Goal: Information Seeking & Learning: Learn about a topic

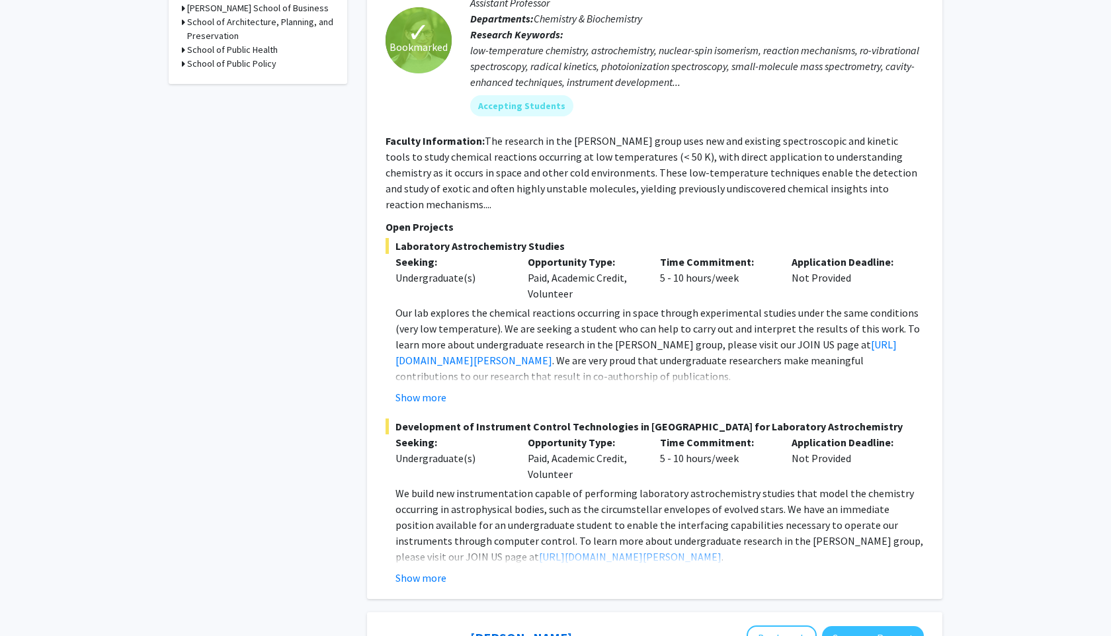
scroll to position [755, 0]
click at [524, 345] on link "[URL][DOMAIN_NAME][PERSON_NAME]" at bounding box center [645, 351] width 501 height 29
click at [431, 389] on button "Show more" at bounding box center [420, 397] width 51 height 16
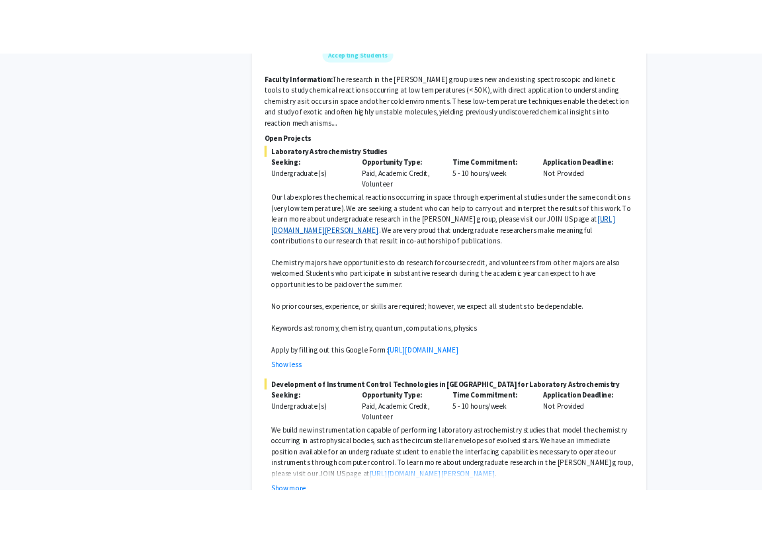
scroll to position [860, 0]
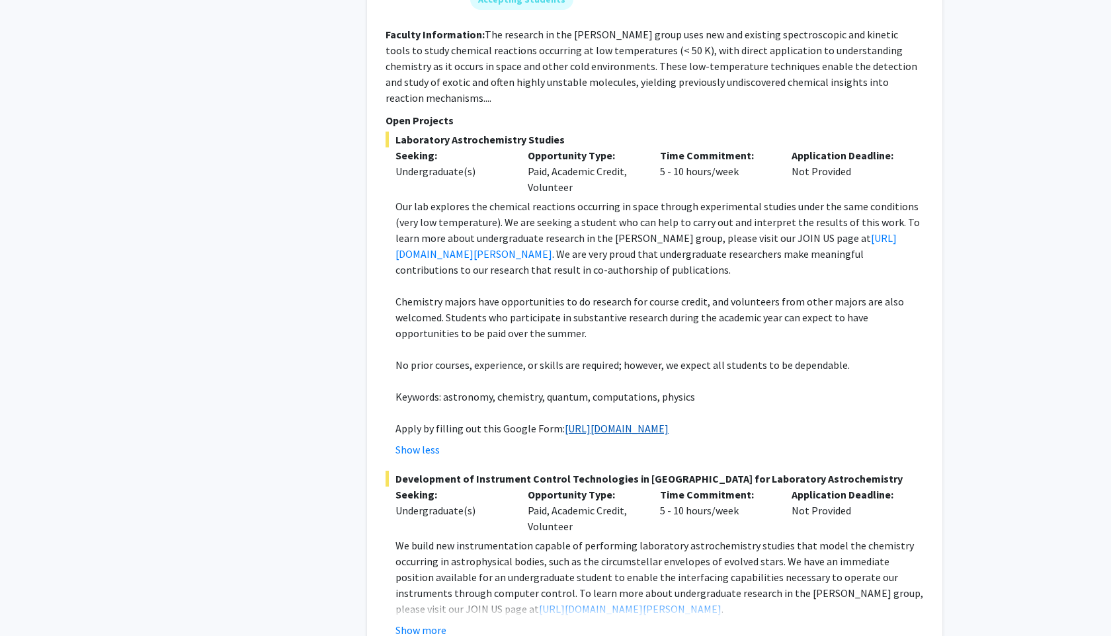
click at [565, 425] on link "[URL][DOMAIN_NAME]" at bounding box center [617, 428] width 104 height 13
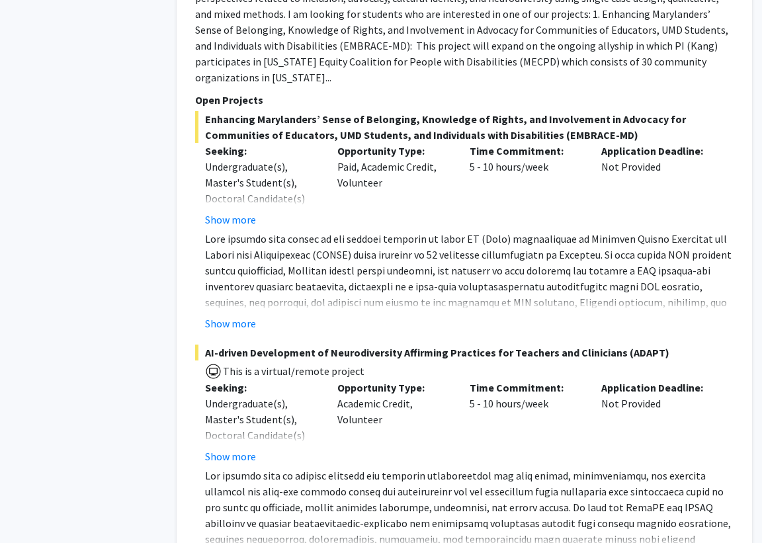
scroll to position [1759, 32]
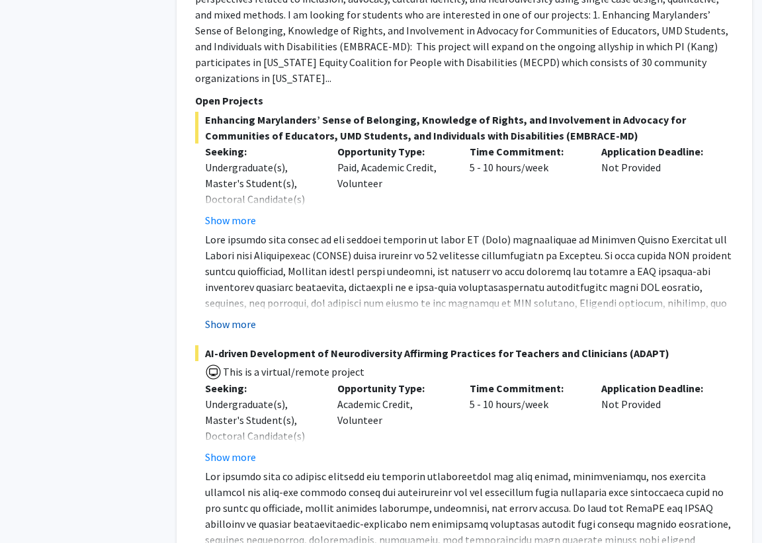
click at [253, 332] on button "Show more" at bounding box center [230, 324] width 51 height 16
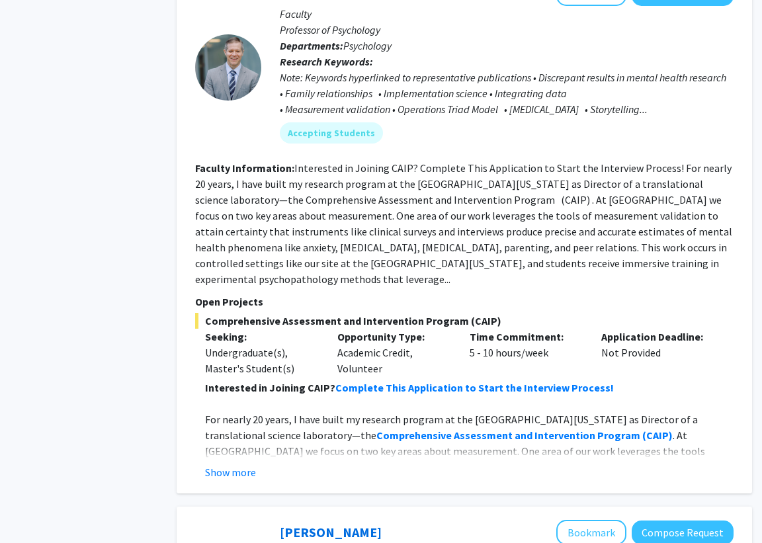
scroll to position [2714, 32]
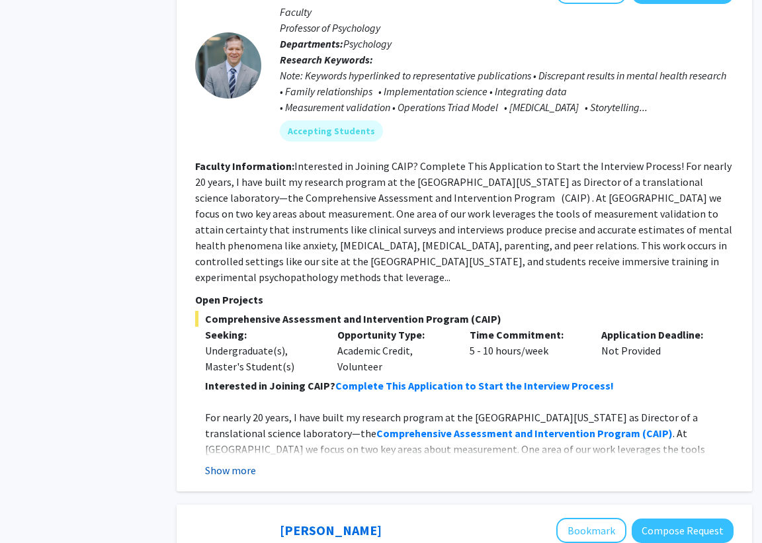
click at [224, 465] on button "Show more" at bounding box center [230, 470] width 51 height 16
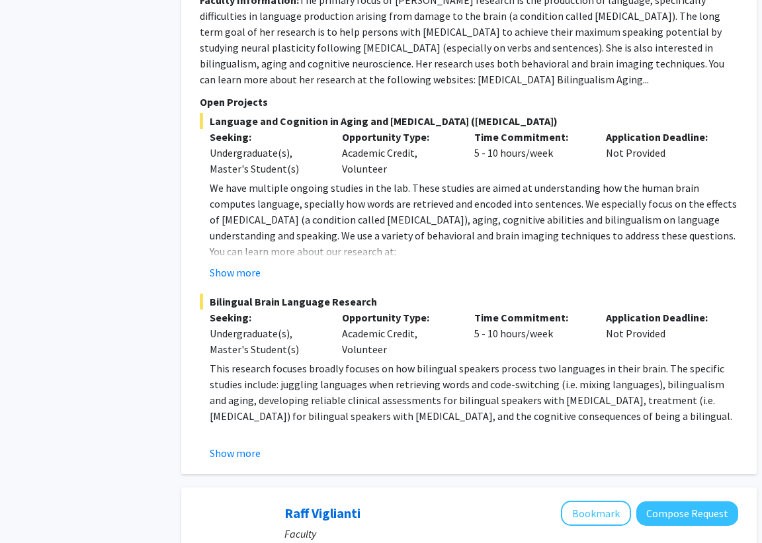
scroll to position [3595, 27]
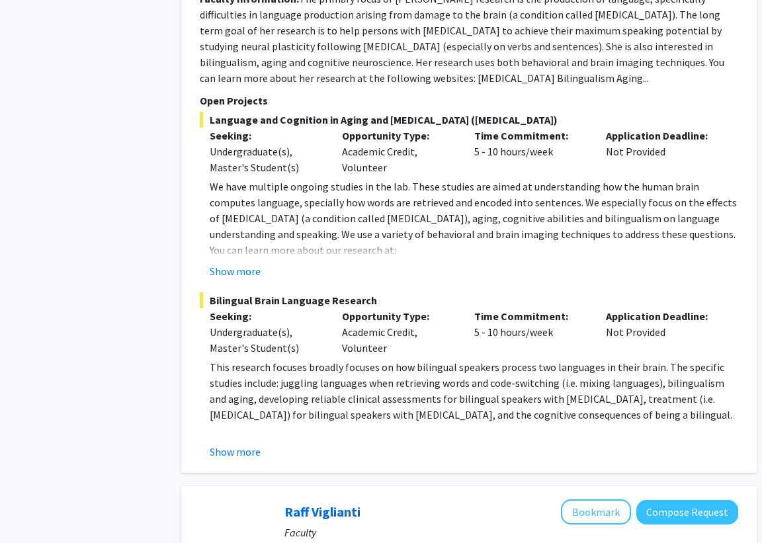
click at [228, 446] on div "Yasmeen Faroqi-Shah Bookmark Compose Request Faculty Professor Departments: Hea…" at bounding box center [468, 143] width 575 height 659
click at [231, 444] on button "Show more" at bounding box center [235, 452] width 51 height 16
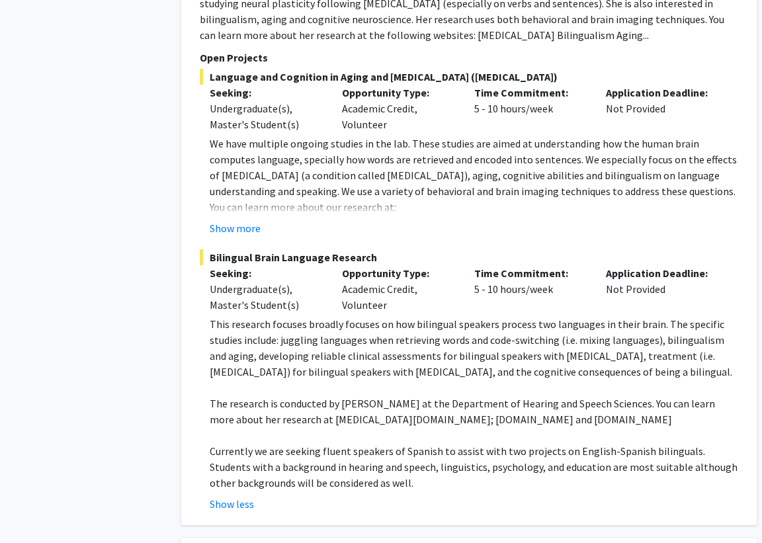
scroll to position [3640, 27]
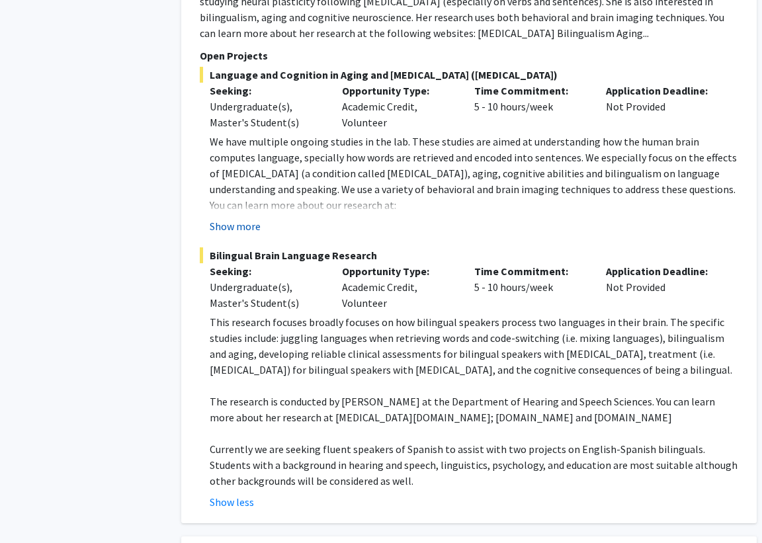
click at [237, 218] on button "Show more" at bounding box center [235, 226] width 51 height 16
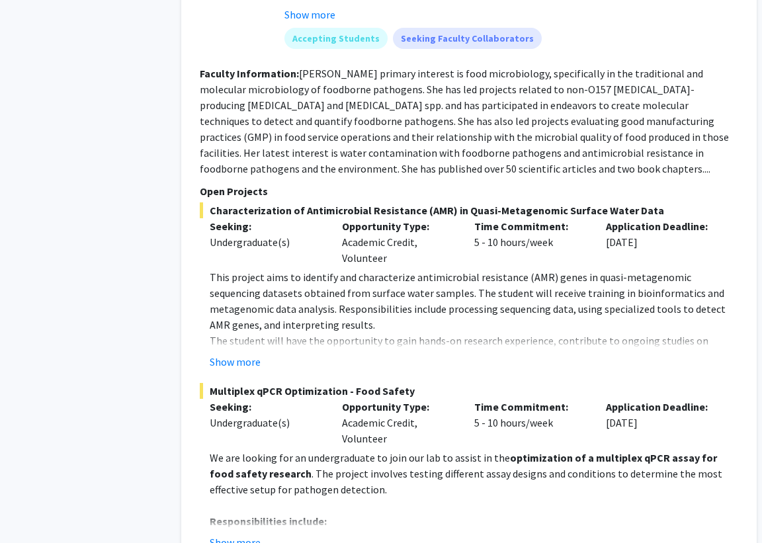
scroll to position [5135, 27]
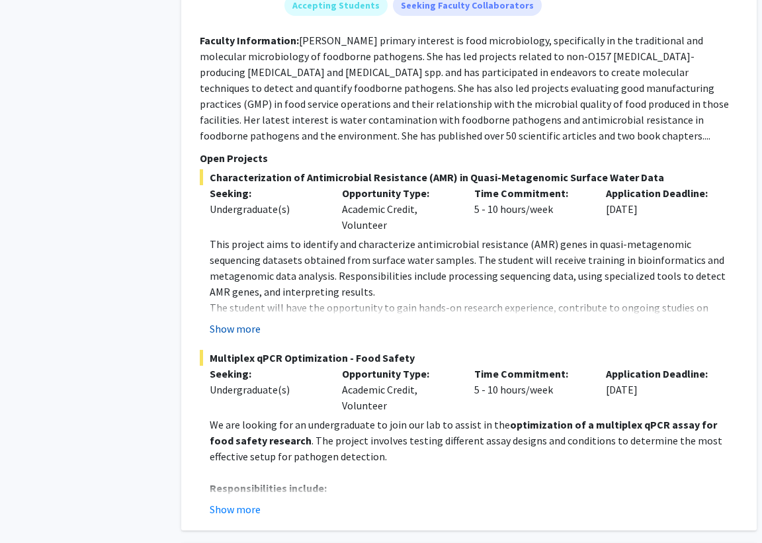
click at [241, 321] on button "Show more" at bounding box center [235, 329] width 51 height 16
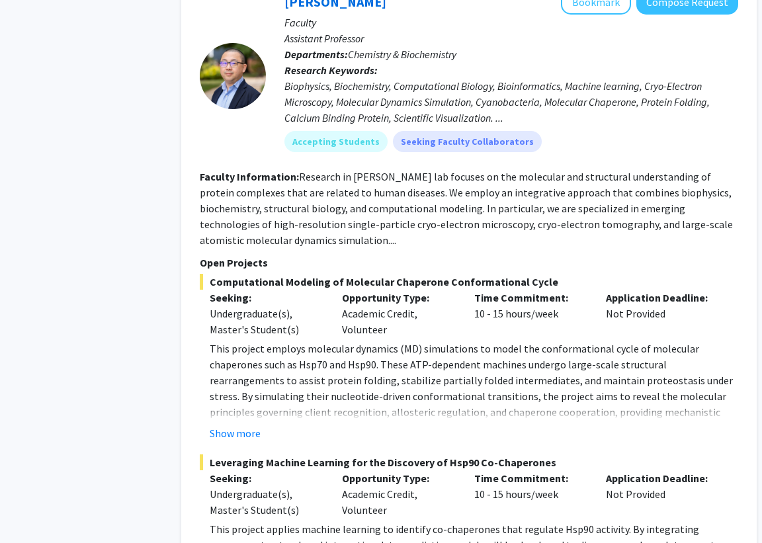
scroll to position [6398, 27]
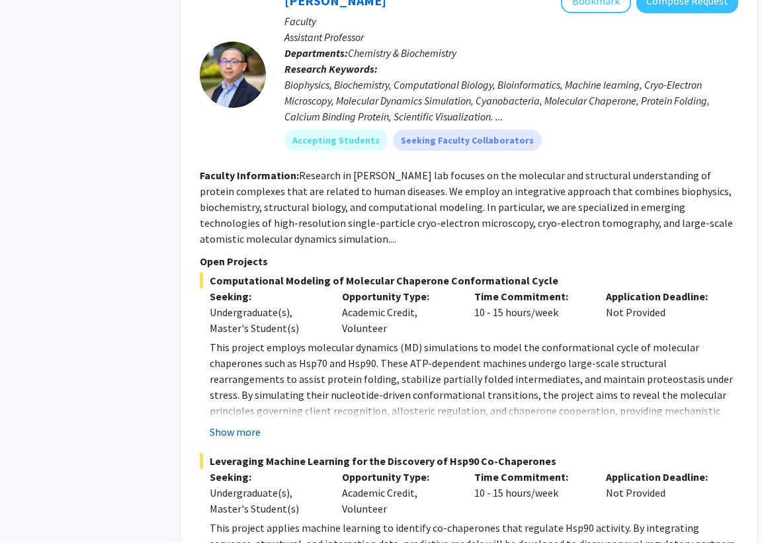
click at [229, 424] on button "Show more" at bounding box center [235, 432] width 51 height 16
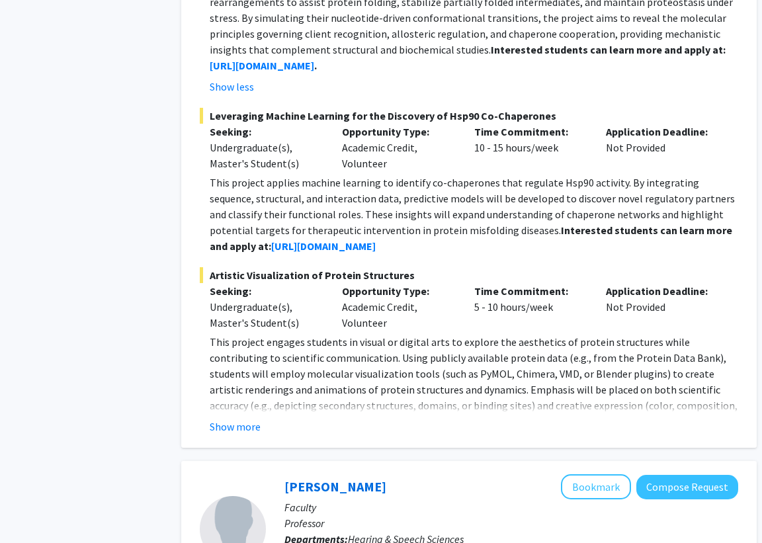
scroll to position [6778, 27]
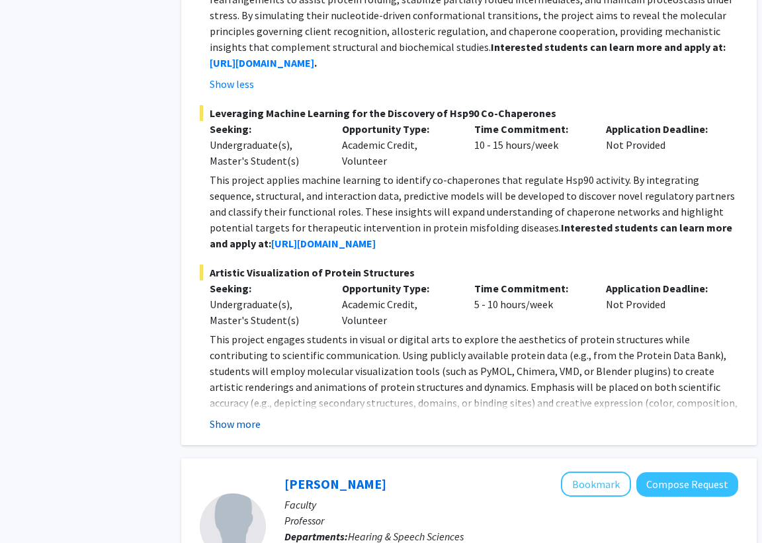
click at [241, 416] on button "Show more" at bounding box center [235, 424] width 51 height 16
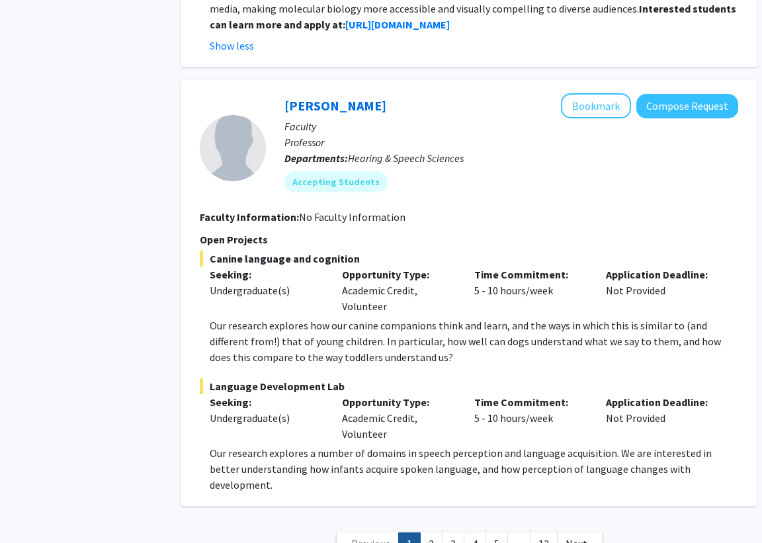
scroll to position [7250, 27]
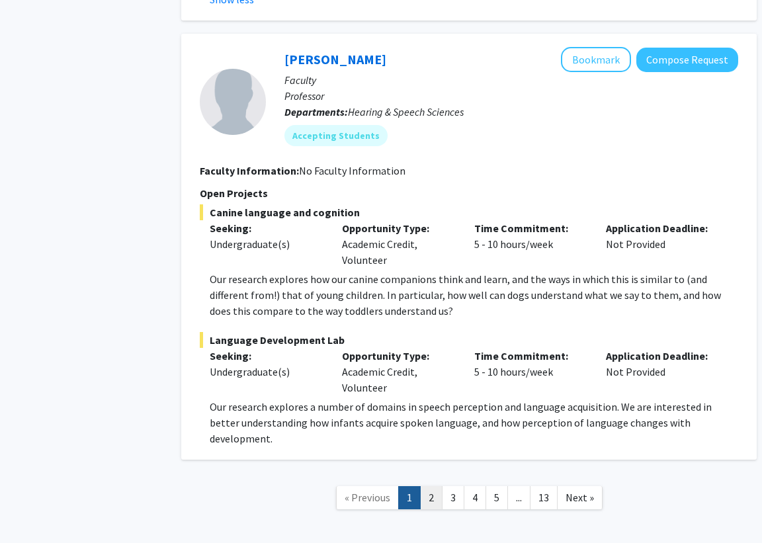
click at [436, 486] on link "2" at bounding box center [431, 497] width 22 height 23
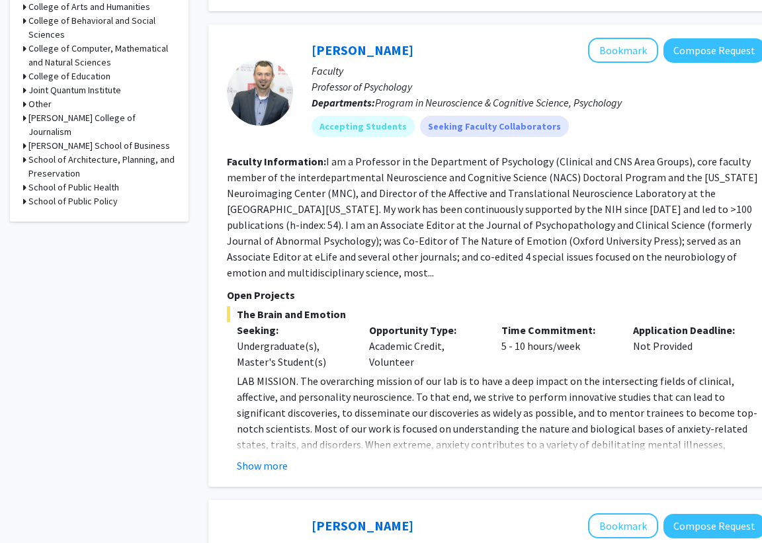
scroll to position [618, 0]
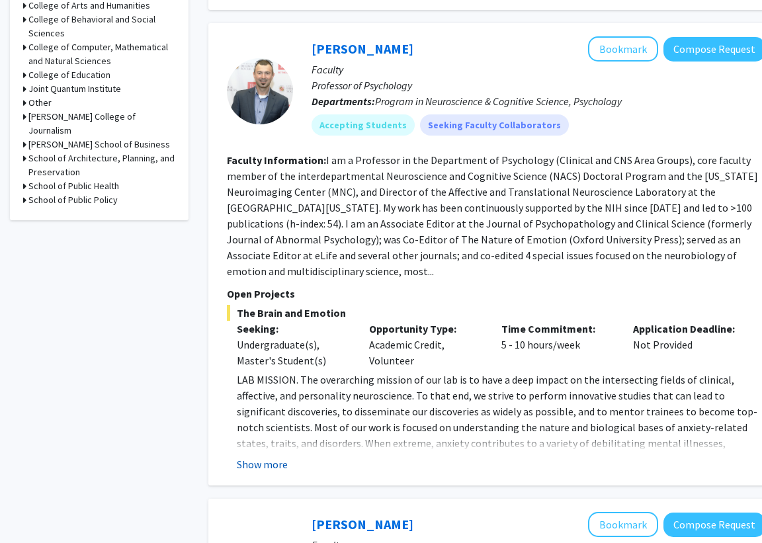
click at [270, 456] on button "Show more" at bounding box center [262, 464] width 51 height 16
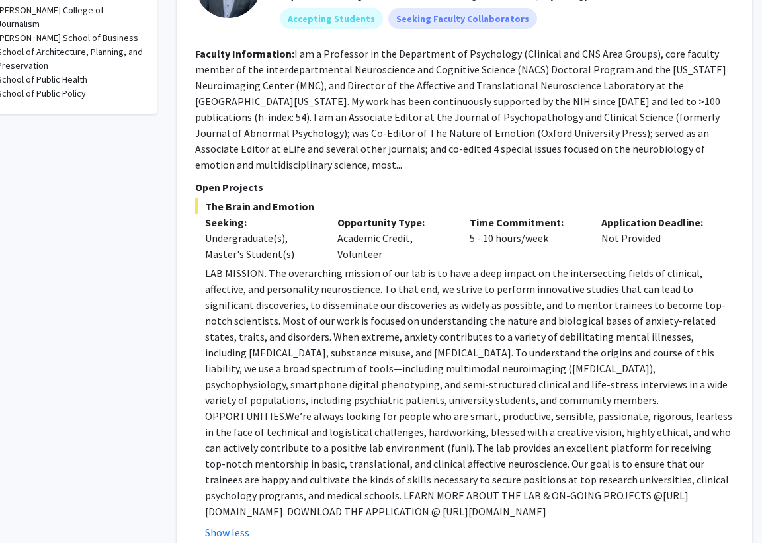
scroll to position [725, 32]
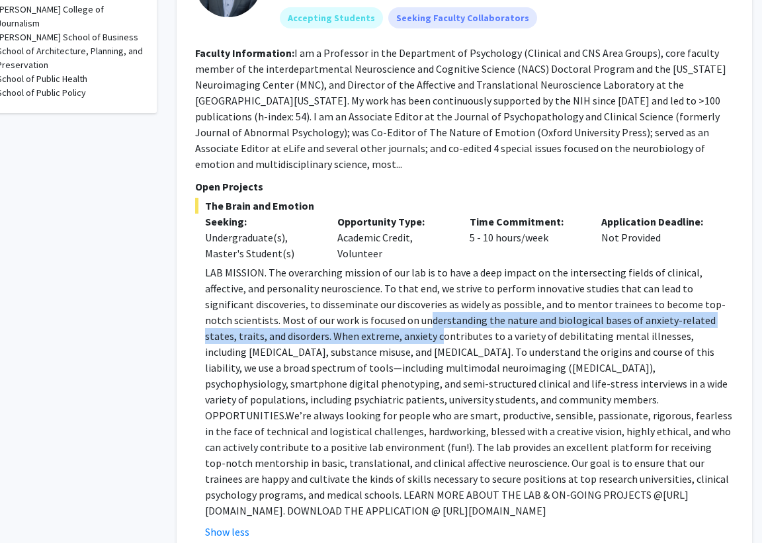
drag, startPoint x: 351, startPoint y: 283, endPoint x: 357, endPoint y: 300, distance: 17.8
click at [357, 300] on p "LAB MISSION. The overarching mission of our lab is to have a deep impact on the…" at bounding box center [469, 392] width 528 height 254
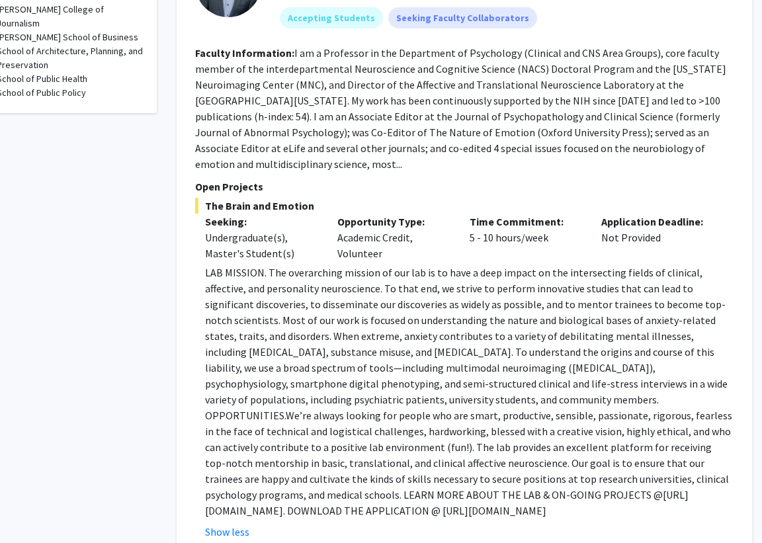
click at [339, 334] on p "LAB MISSION. The overarching mission of our lab is to have a deep impact on the…" at bounding box center [469, 392] width 528 height 254
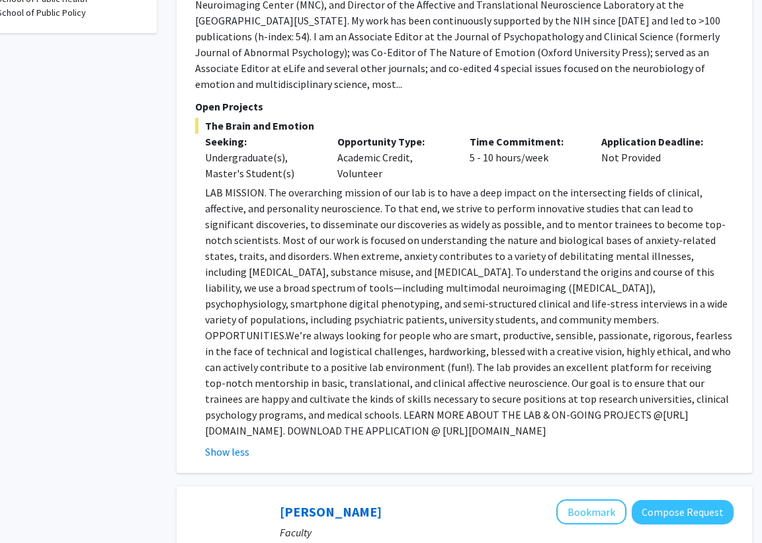
scroll to position [813, 32]
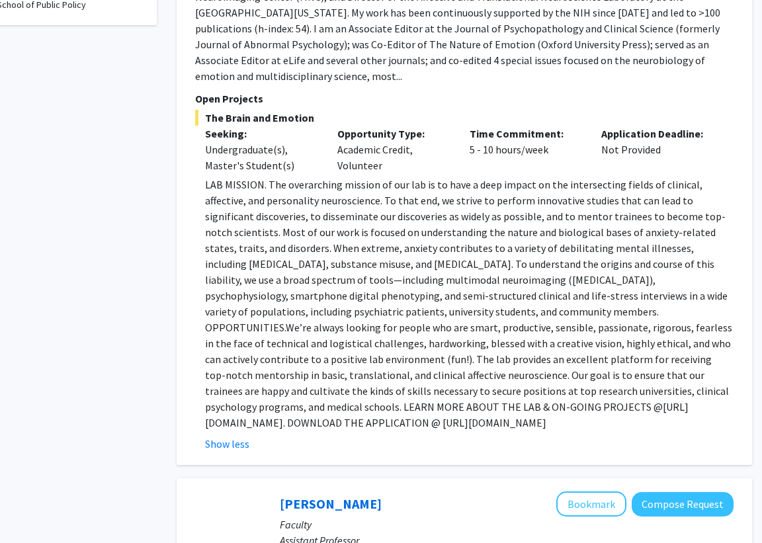
drag, startPoint x: 202, startPoint y: 392, endPoint x: 497, endPoint y: 390, distance: 294.3
click at [497, 390] on fg-read-more "LAB MISSION. The overarching mission of our lab is to have a deep impact on the…" at bounding box center [464, 314] width 538 height 275
copy p "https://shackmanlab.org/positions/undergraduate_postbacras/"
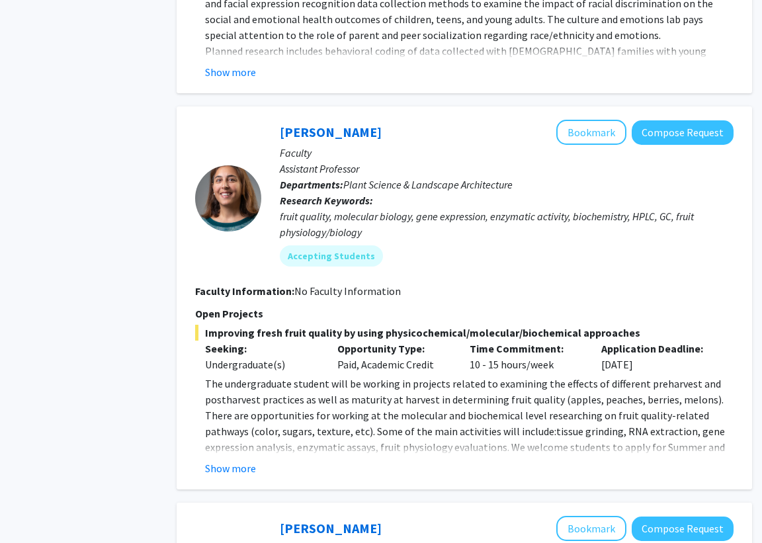
scroll to position [1724, 32]
click at [224, 460] on button "Show more" at bounding box center [230, 468] width 51 height 16
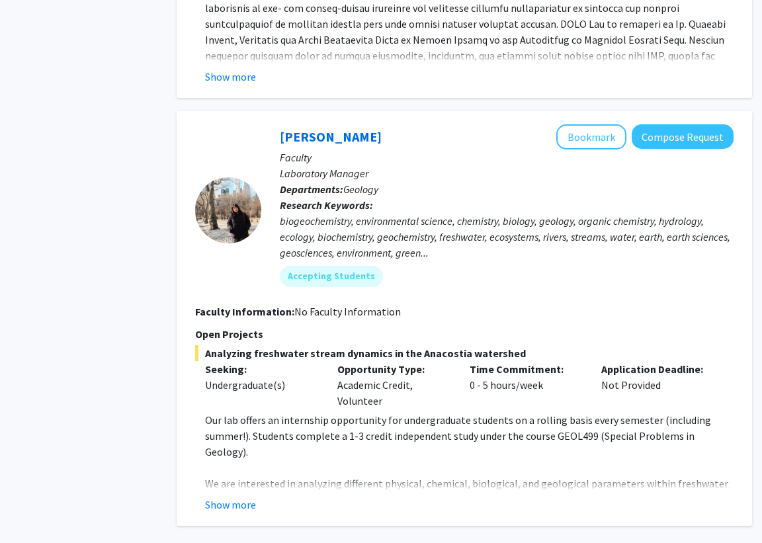
scroll to position [4852, 32]
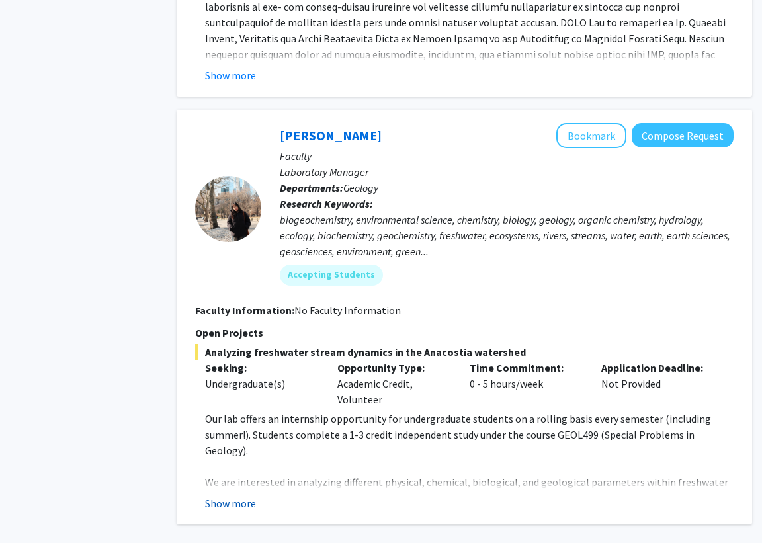
click at [246, 495] on button "Show more" at bounding box center [230, 503] width 51 height 16
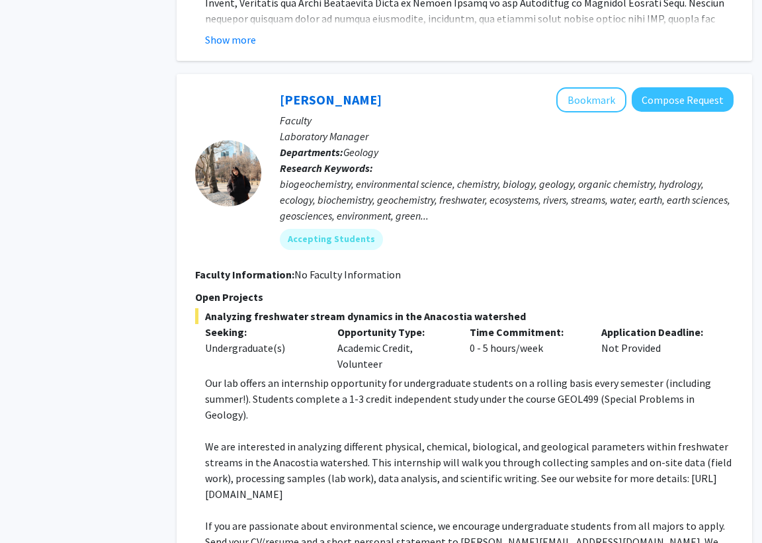
scroll to position [4883, 32]
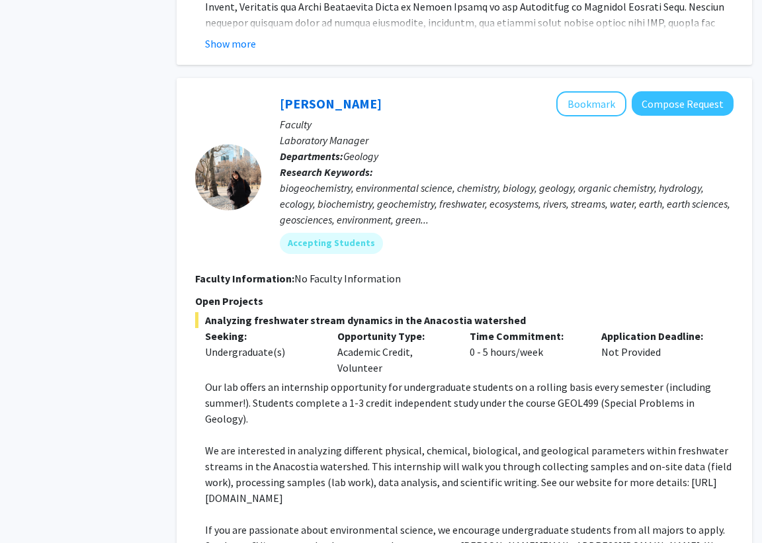
drag, startPoint x: 359, startPoint y: 351, endPoint x: 359, endPoint y: 389, distance: 37.7
click at [359, 442] on p "We are interested in analyzing different physical, chemical, biological, and ge…" at bounding box center [469, 473] width 528 height 63
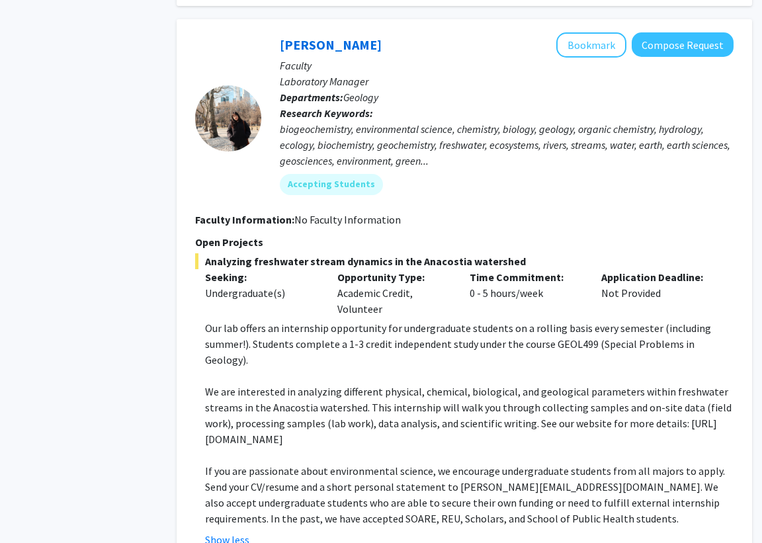
scroll to position [4943, 32]
drag, startPoint x: 325, startPoint y: 380, endPoint x: 344, endPoint y: 379, distance: 19.2
click at [344, 462] on p "If you are passionate about environmental science, we encourage undergraduate s…" at bounding box center [469, 493] width 528 height 63
click at [390, 462] on p "If you are passionate about environmental science, we encourage undergraduate s…" at bounding box center [469, 493] width 528 height 63
drag, startPoint x: 390, startPoint y: 380, endPoint x: 410, endPoint y: 379, distance: 20.5
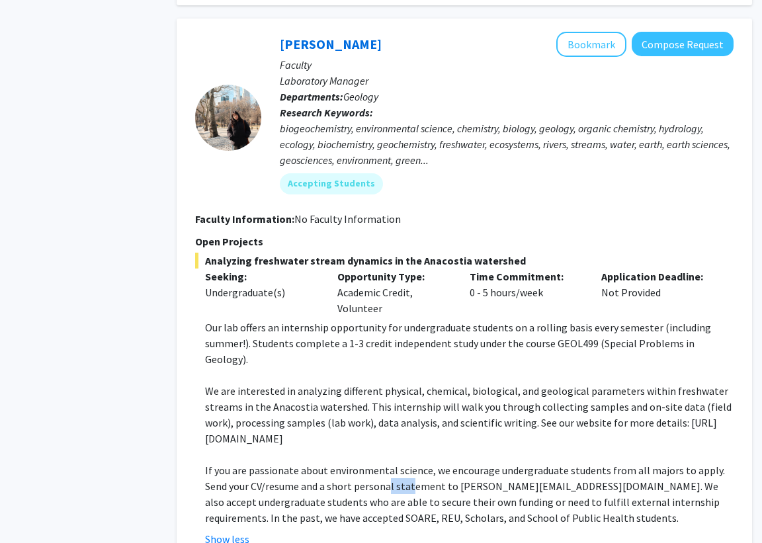
click at [410, 462] on p "If you are passionate about environmental science, we encourage undergraduate s…" at bounding box center [469, 493] width 528 height 63
click at [404, 462] on p "If you are passionate about environmental science, we encourage undergraduate s…" at bounding box center [469, 493] width 528 height 63
drag, startPoint x: 349, startPoint y: 394, endPoint x: 358, endPoint y: 395, distance: 9.9
click at [358, 462] on p "If you are passionate about environmental science, we encourage undergraduate s…" at bounding box center [469, 493] width 528 height 63
drag, startPoint x: 375, startPoint y: 393, endPoint x: 388, endPoint y: 392, distance: 13.3
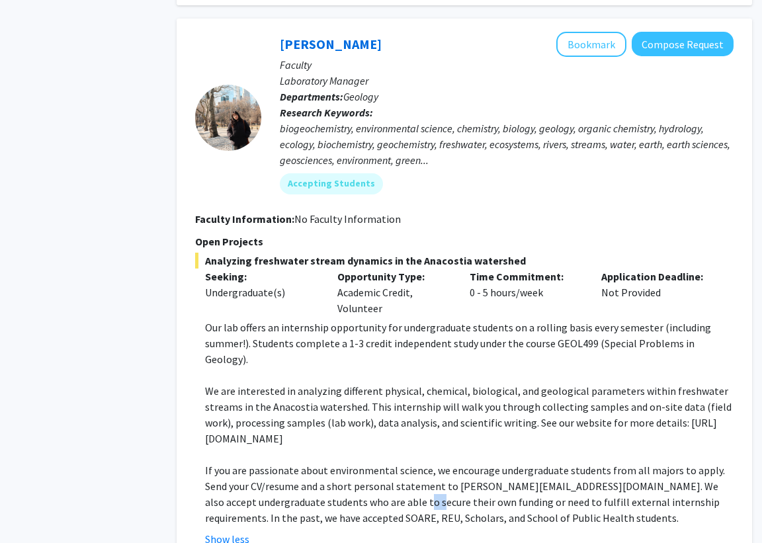
click at [388, 462] on p "If you are passionate about environmental science, we encourage undergraduate s…" at bounding box center [469, 493] width 528 height 63
click at [421, 462] on p "If you are passionate about environmental science, we encourage undergraduate s…" at bounding box center [469, 493] width 528 height 63
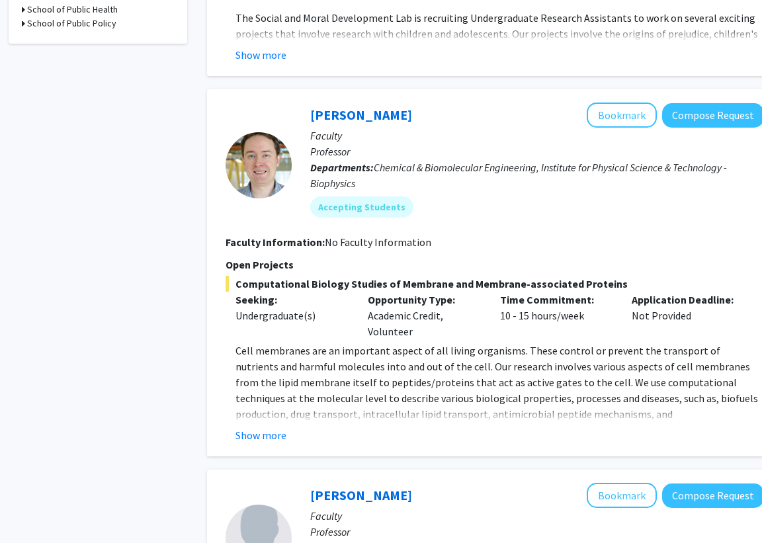
scroll to position [800, 1]
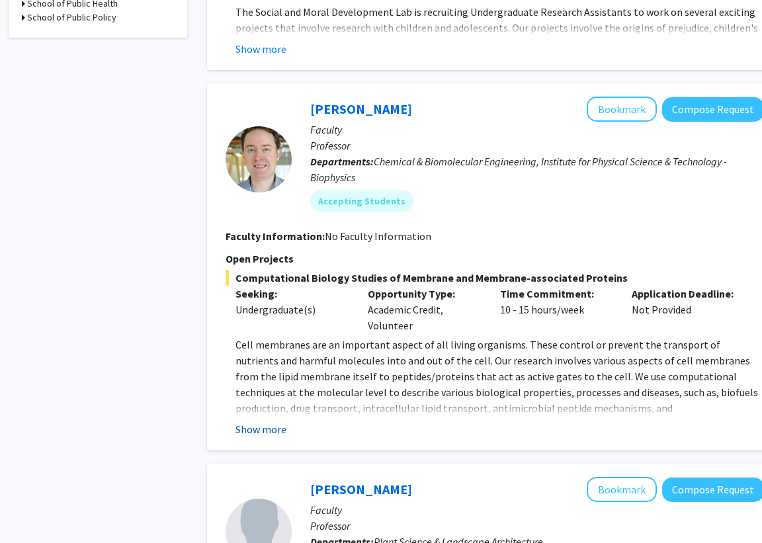
click at [284, 428] on button "Show more" at bounding box center [260, 429] width 51 height 16
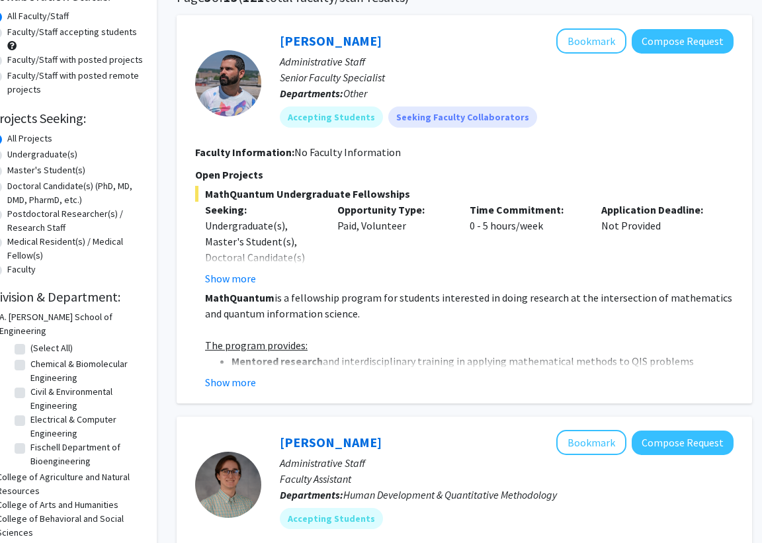
scroll to position [0, 32]
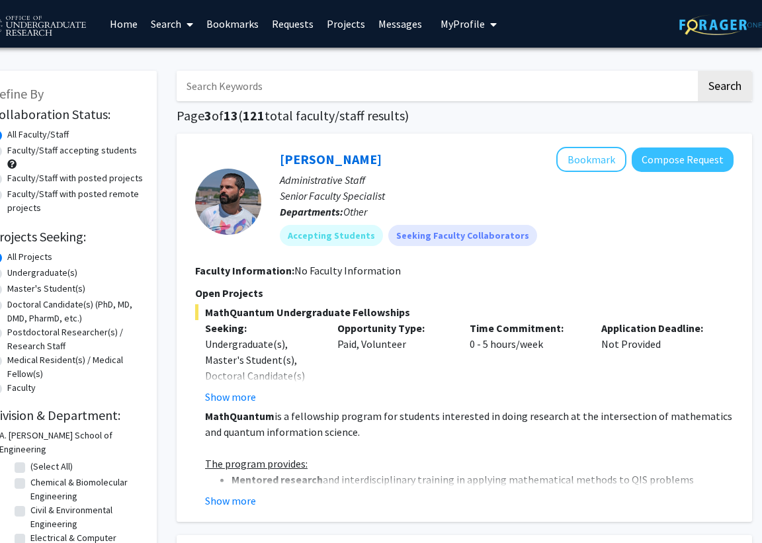
click at [452, 27] on span "My Profile" at bounding box center [462, 23] width 44 height 13
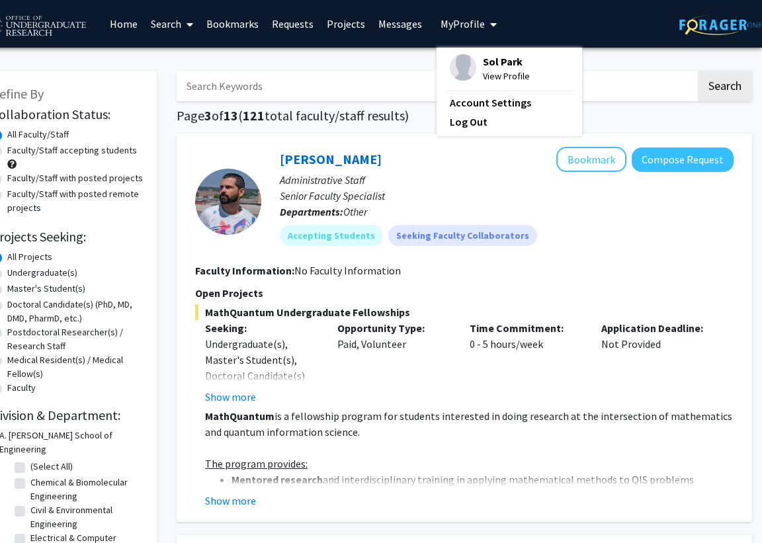
click at [226, 24] on link "Bookmarks" at bounding box center [232, 24] width 65 height 46
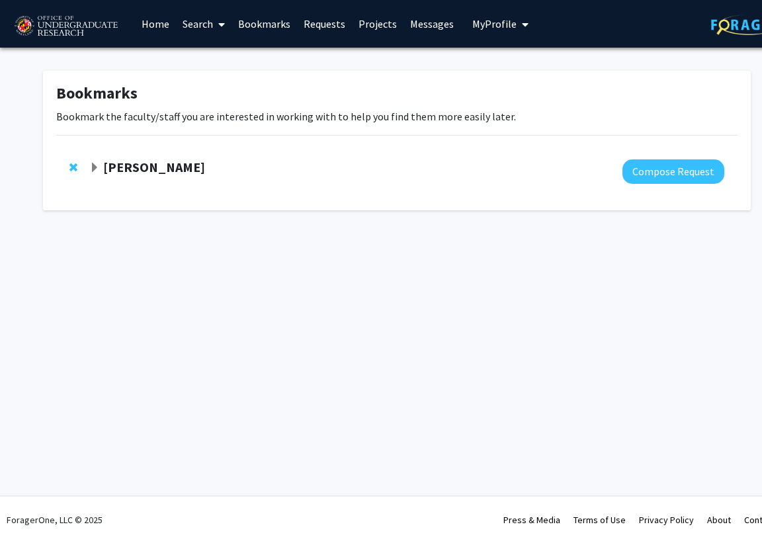
click at [128, 171] on strong "[PERSON_NAME]" at bounding box center [154, 167] width 102 height 17
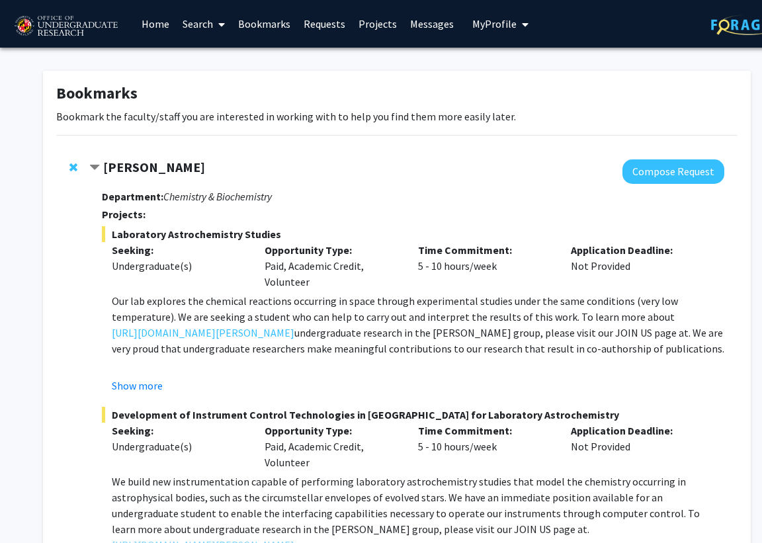
click at [132, 159] on strong "[PERSON_NAME]" at bounding box center [154, 167] width 102 height 17
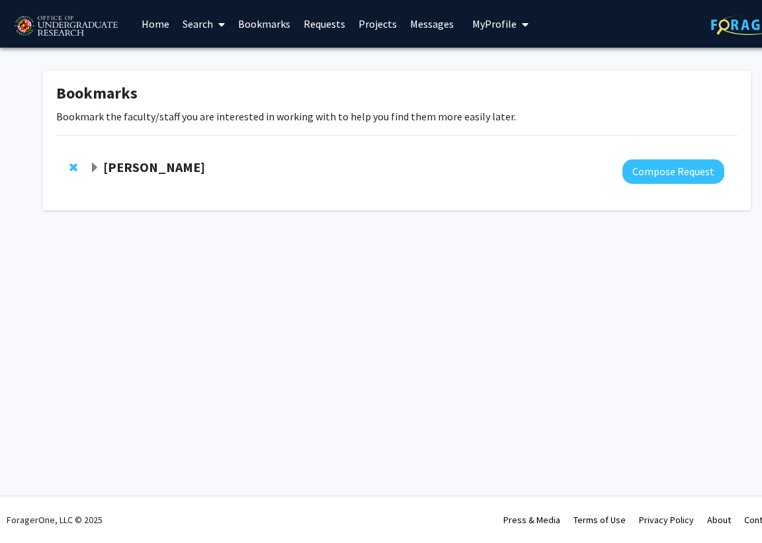
click at [132, 159] on strong "[PERSON_NAME]" at bounding box center [154, 167] width 102 height 17
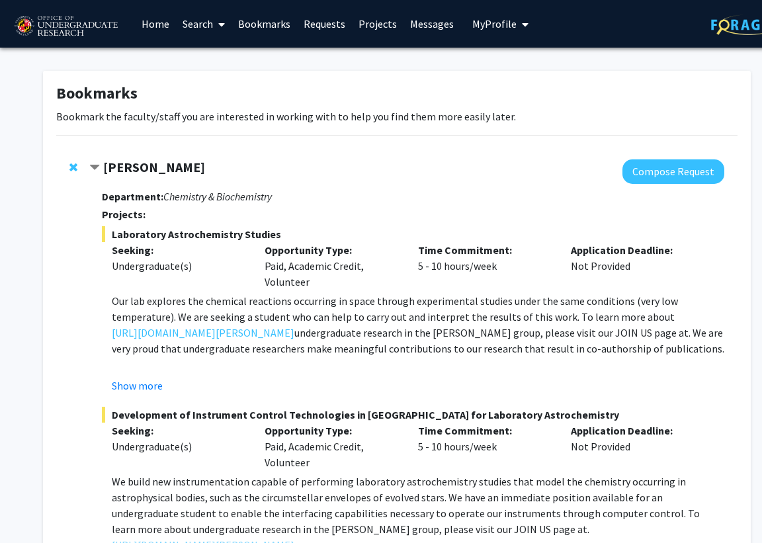
click at [195, 19] on link "Search" at bounding box center [204, 24] width 56 height 46
click at [210, 65] on span "Faculty/Staff" at bounding box center [224, 61] width 97 height 26
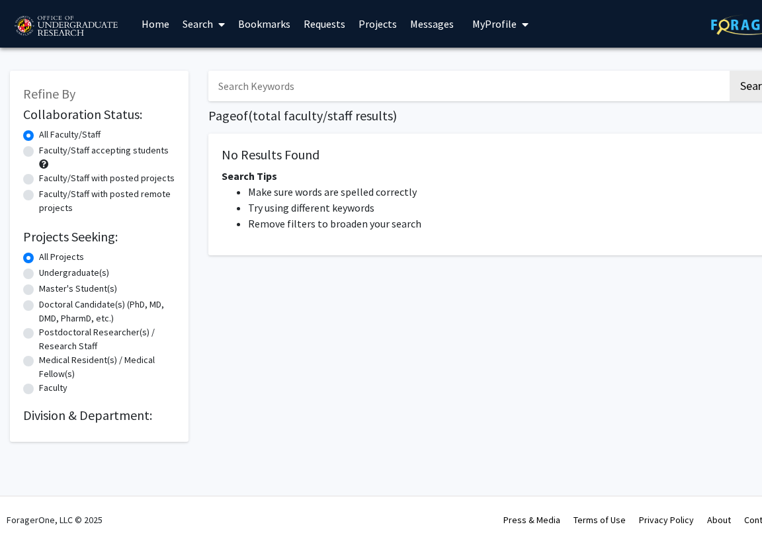
click at [247, 87] on input "Search Keywords" at bounding box center [467, 86] width 519 height 30
click at [729, 71] on button "Search" at bounding box center [756, 86] width 54 height 30
drag, startPoint x: 677, startPoint y: 89, endPoint x: 170, endPoint y: 45, distance: 509.1
click at [170, 45] on div "Skip navigation Home Search Bookmarks Requests Projects Messages My Profile Sol…" at bounding box center [397, 271] width 794 height 543
type input "dodson"
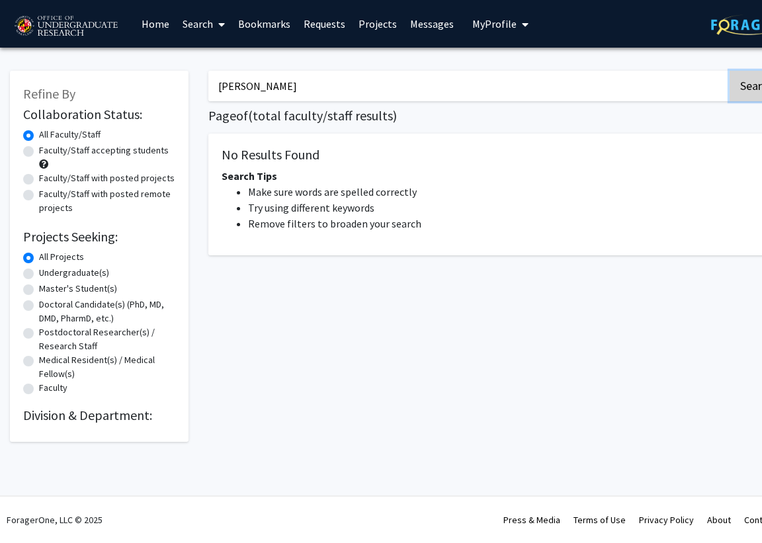
click at [744, 95] on button "Search" at bounding box center [756, 86] width 54 height 30
click at [290, 103] on div "dodson Search Page of ( total faculty/staff results) No Results Found Search Ti…" at bounding box center [495, 250] width 595 height 384
click at [288, 93] on input "dodson" at bounding box center [467, 86] width 519 height 30
click at [200, 22] on link "Search" at bounding box center [204, 24] width 56 height 46
click at [208, 56] on span "Faculty/Staff" at bounding box center [224, 61] width 97 height 26
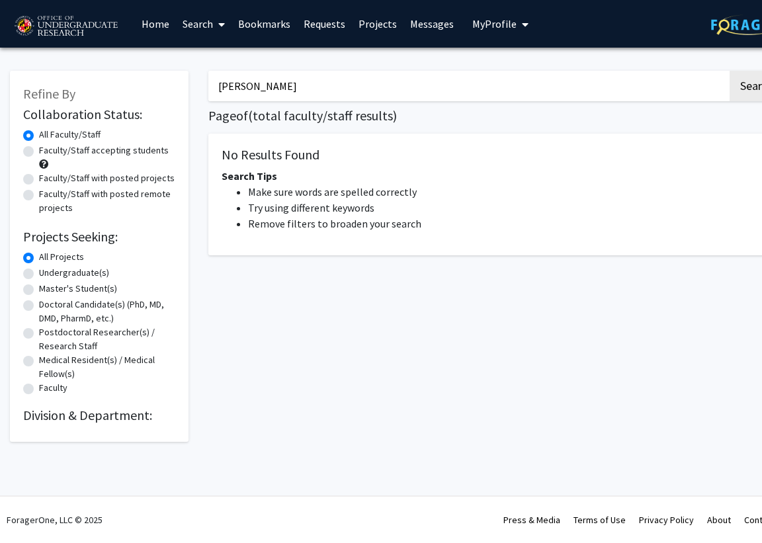
click at [166, 20] on link "Home" at bounding box center [155, 24] width 41 height 46
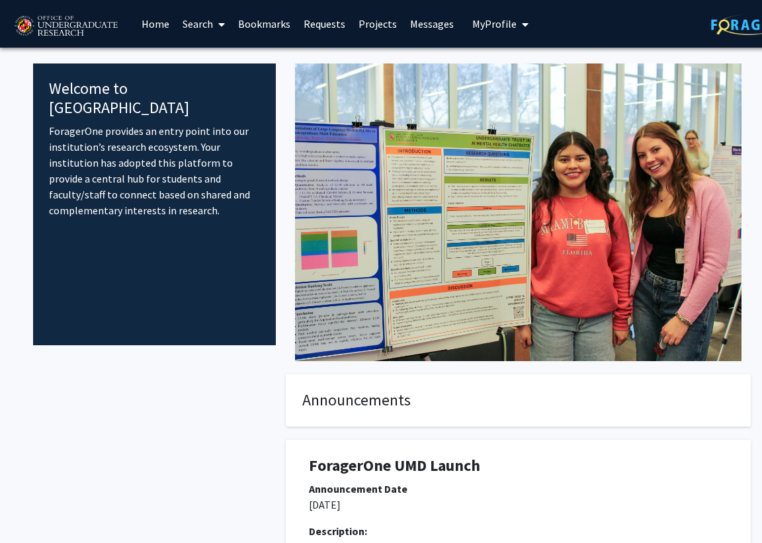
click at [205, 19] on link "Search" at bounding box center [204, 24] width 56 height 46
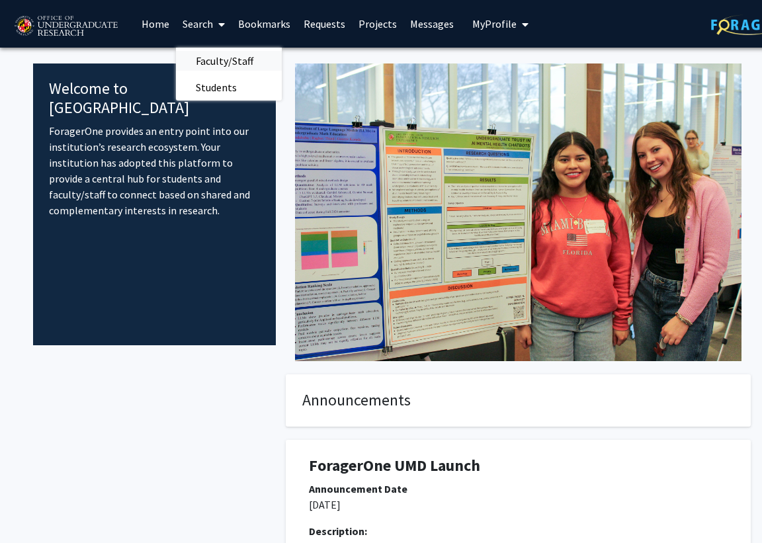
click at [211, 63] on span "Faculty/Staff" at bounding box center [224, 61] width 97 height 26
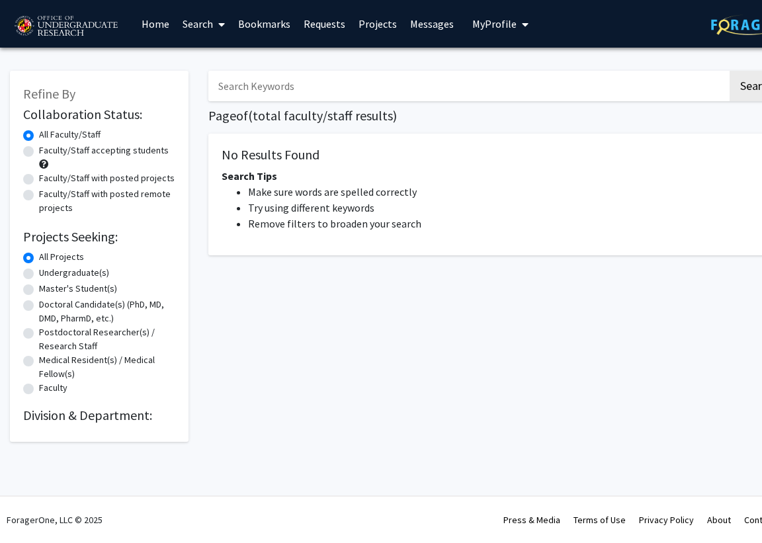
click at [56, 415] on h2 "Division & Department:" at bounding box center [99, 415] width 152 height 16
click at [57, 122] on h2 "Collaboration Status:" at bounding box center [99, 114] width 152 height 16
click at [57, 145] on label "Faculty/Staff accepting students" at bounding box center [104, 151] width 130 height 14
click at [48, 145] on input "Faculty/Staff accepting students" at bounding box center [43, 148] width 9 height 9
radio input "true"
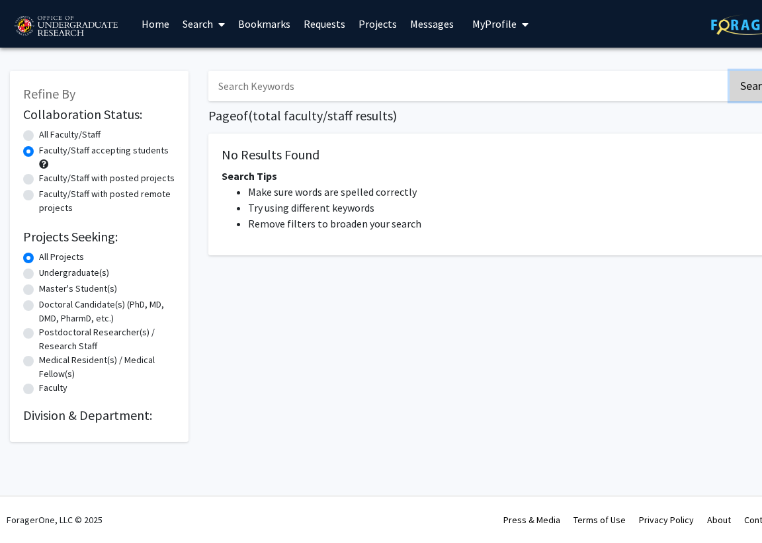
click at [732, 89] on button "Search" at bounding box center [756, 86] width 54 height 30
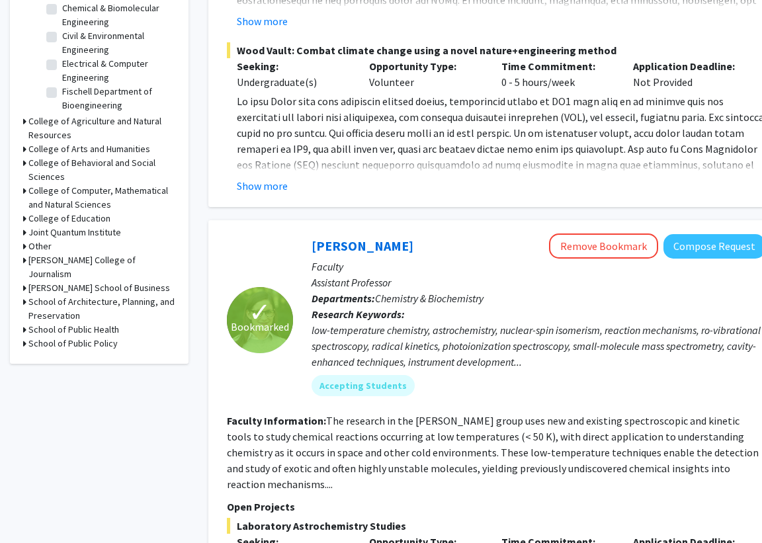
scroll to position [476, 0]
